Goal: Transaction & Acquisition: Purchase product/service

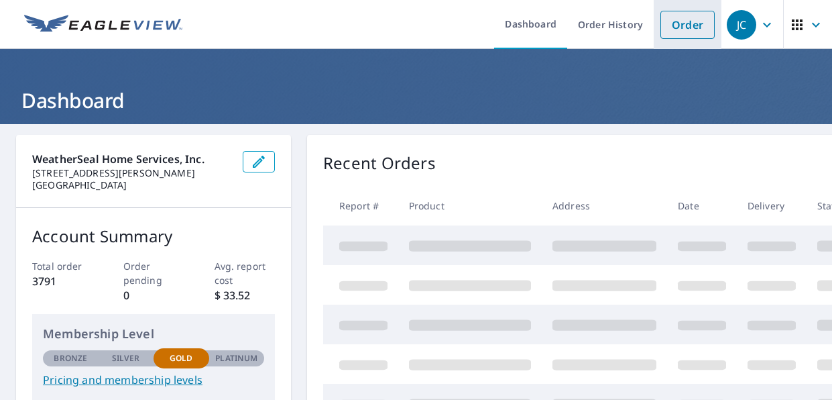
click at [668, 17] on link "Order" at bounding box center [687, 25] width 54 height 28
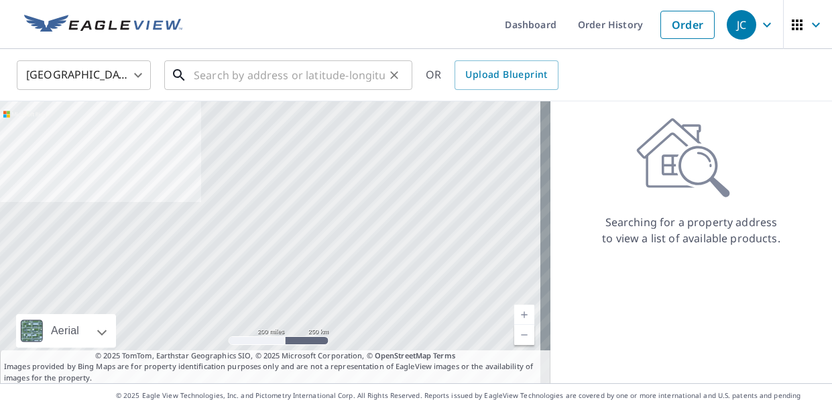
click at [288, 75] on input "text" at bounding box center [289, 75] width 191 height 38
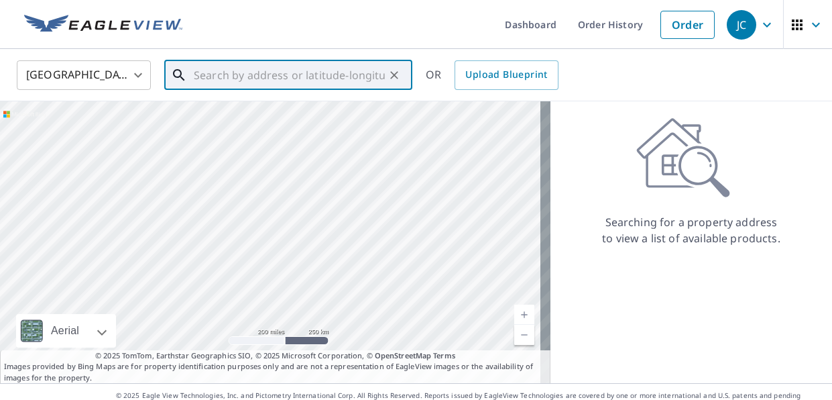
paste input "[STREET_ADDRESS][PERSON_NAME]"
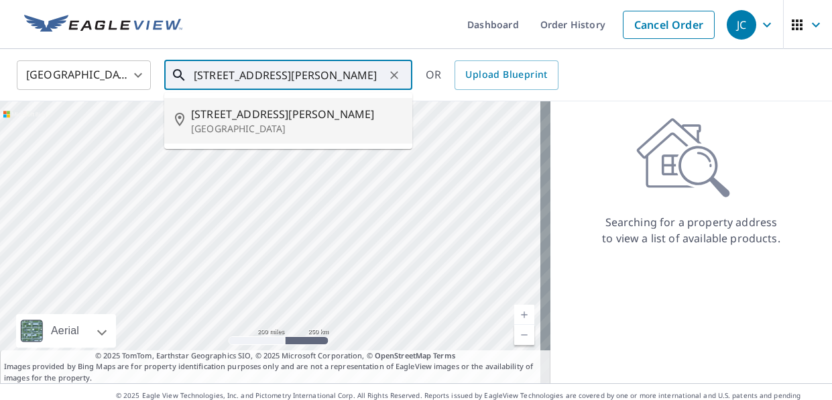
click at [255, 131] on p "[GEOGRAPHIC_DATA]" at bounding box center [296, 128] width 210 height 13
type input "[STREET_ADDRESS][PERSON_NAME]"
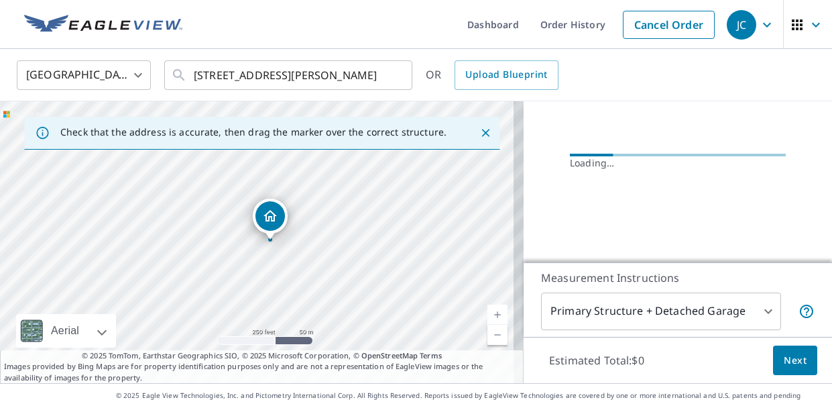
scroll to position [192, 0]
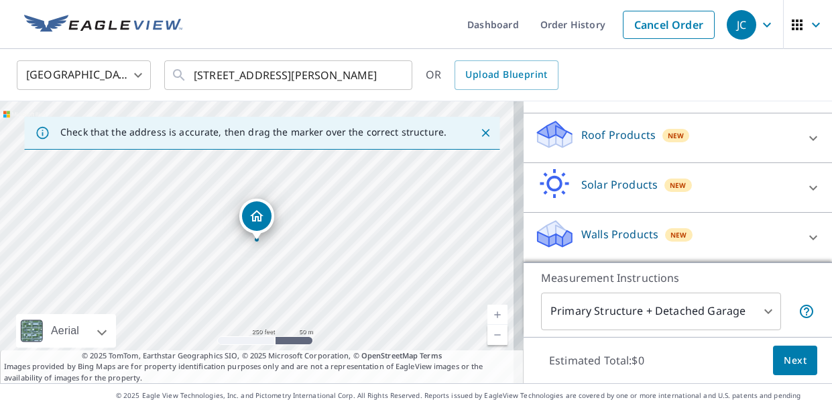
click at [597, 137] on p "Roof Products" at bounding box center [618, 135] width 74 height 16
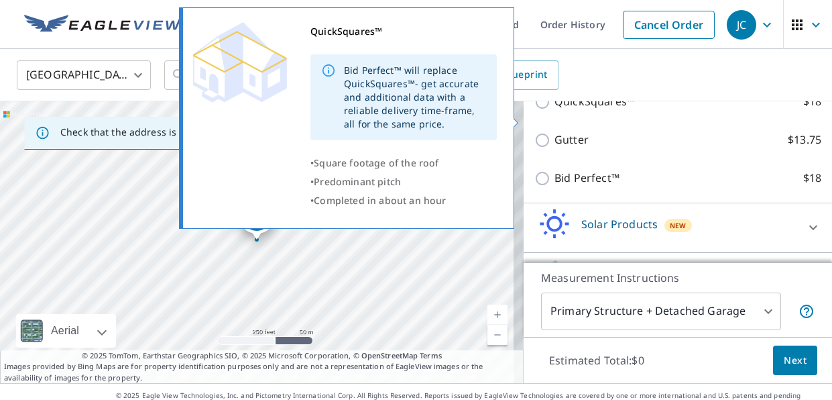
click at [541, 110] on input "QuickSquares™ $18" at bounding box center [544, 102] width 20 height 16
checkbox input "true"
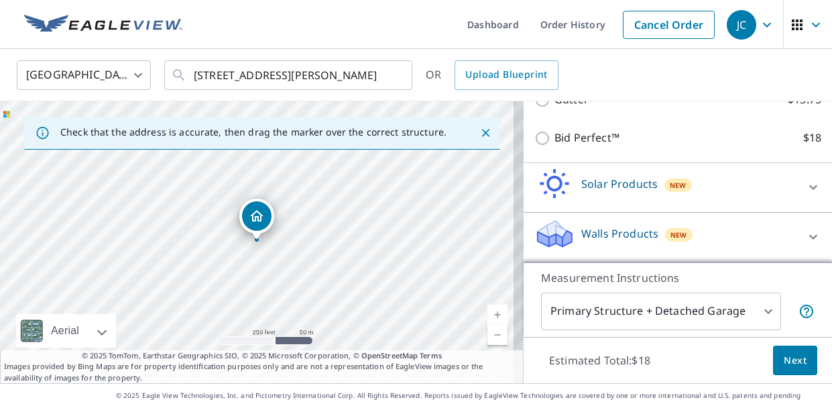
scroll to position [426, 0]
click at [788, 365] on span "Next" at bounding box center [795, 360] width 23 height 17
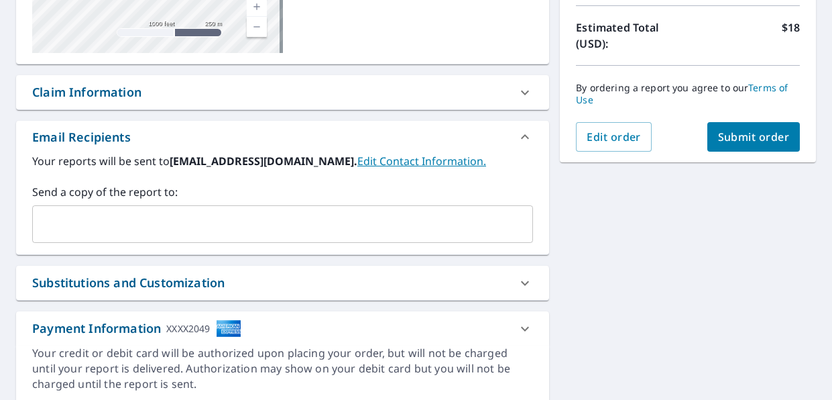
scroll to position [335, 0]
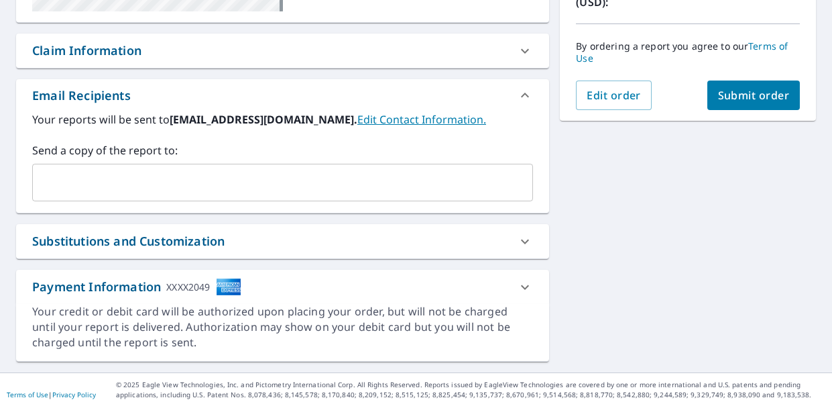
click at [195, 188] on input "text" at bounding box center [272, 182] width 469 height 25
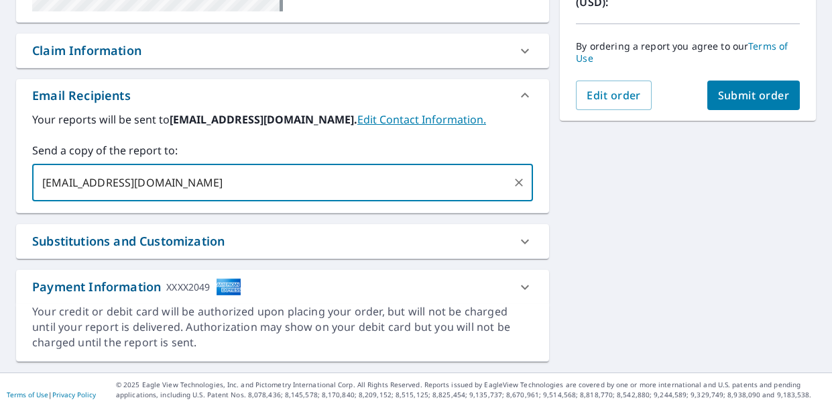
type input "[EMAIL_ADDRESS][DOMAIN_NAME]"
click at [749, 99] on span "Submit order" at bounding box center [754, 95] width 72 height 15
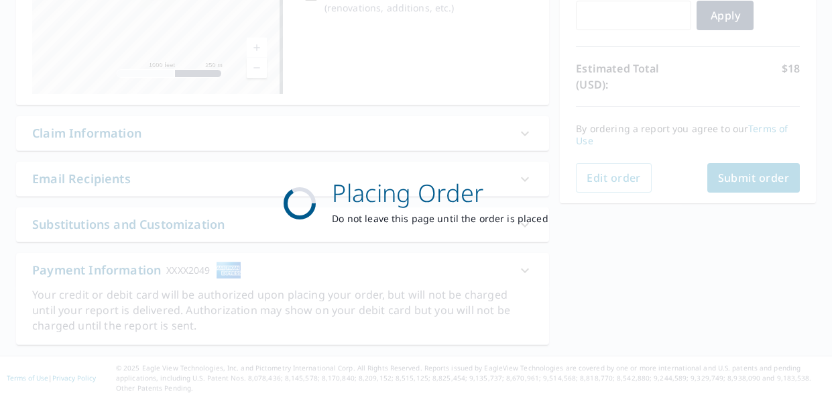
scroll to position [253, 0]
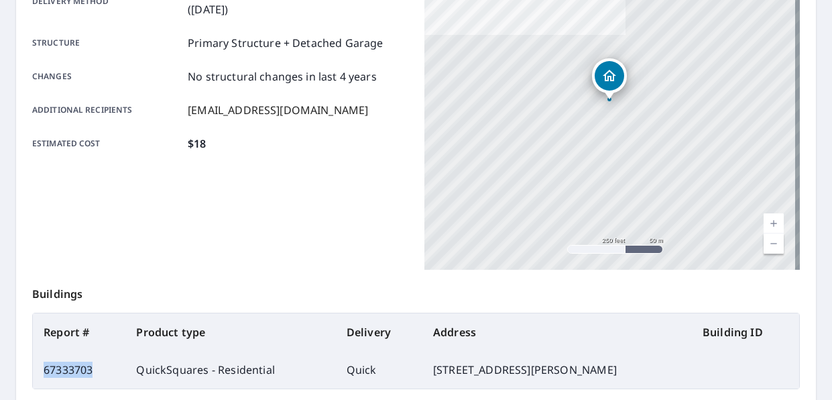
drag, startPoint x: 94, startPoint y: 367, endPoint x: 42, endPoint y: 369, distance: 52.4
click at [42, 369] on td "67333703" at bounding box center [79, 370] width 93 height 38
copy td "67333703"
